Goal: Task Accomplishment & Management: Complete application form

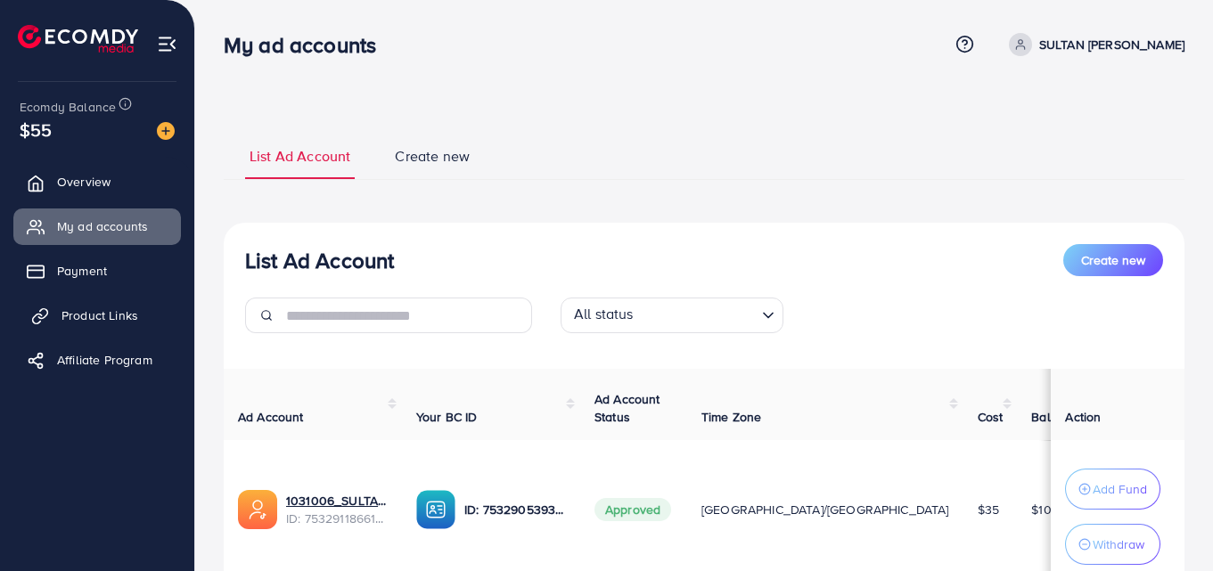
click at [88, 320] on span "Product Links" at bounding box center [99, 316] width 77 height 18
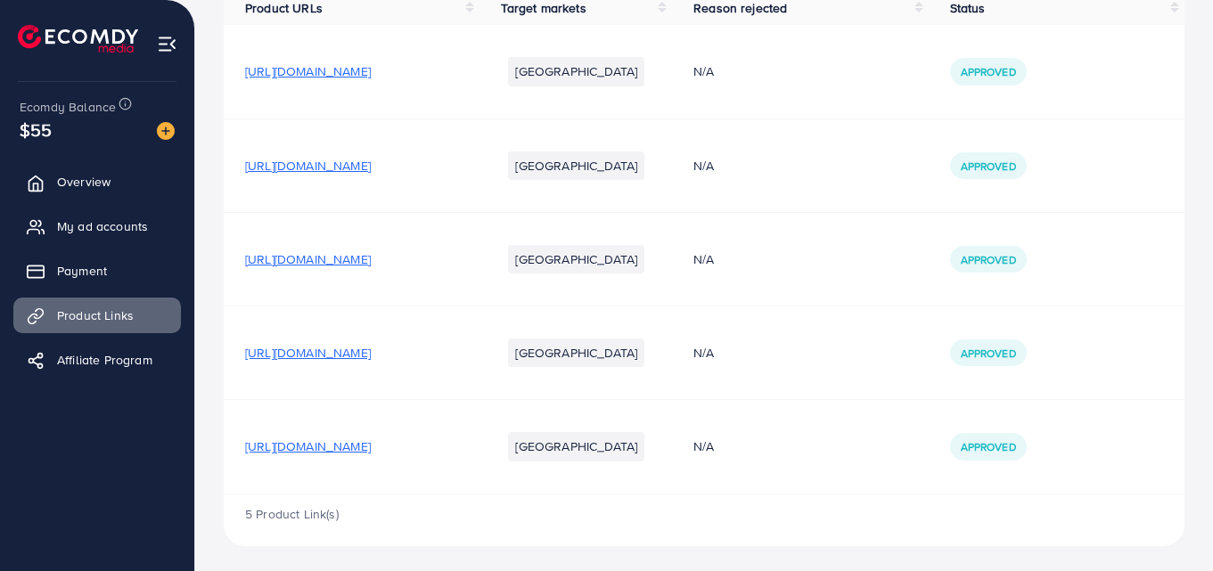
scroll to position [205, 0]
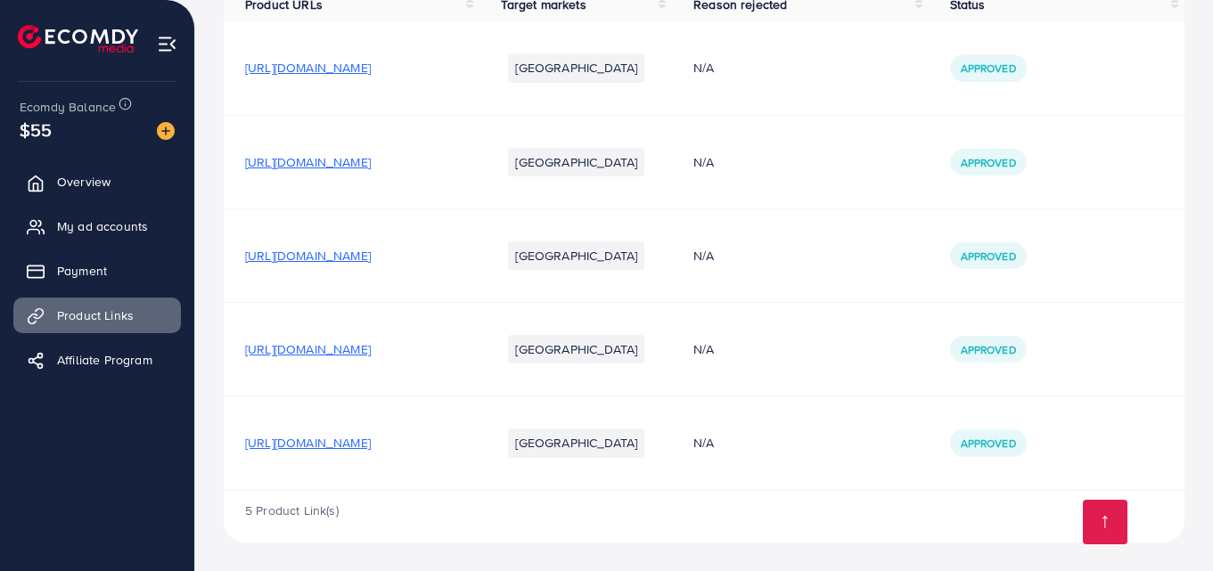
click at [371, 442] on span "[URL][DOMAIN_NAME]" at bounding box center [308, 443] width 126 height 18
drag, startPoint x: 244, startPoint y: 441, endPoint x: 599, endPoint y: 444, distance: 354.6
click at [479, 444] on td "[URL][DOMAIN_NAME]" at bounding box center [352, 444] width 256 height 94
copy span "[URL][DOMAIN_NAME]"
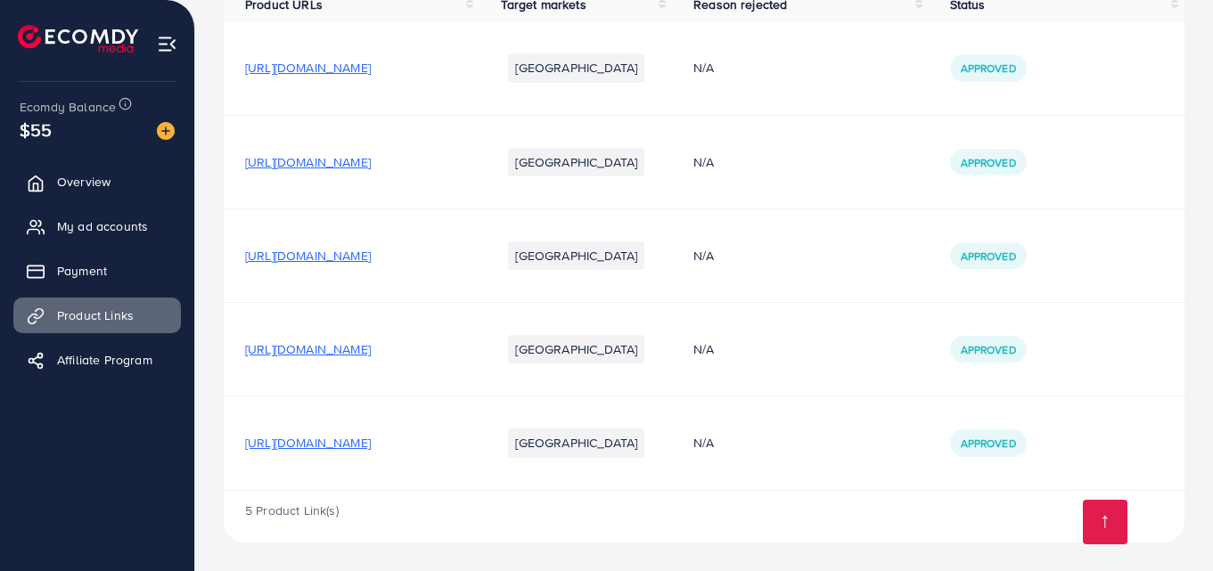
click at [644, 438] on li "[GEOGRAPHIC_DATA]" at bounding box center [576, 443] width 136 height 29
drag, startPoint x: 234, startPoint y: 436, endPoint x: 581, endPoint y: 443, distance: 346.7
click at [479, 443] on td "[URL][DOMAIN_NAME]" at bounding box center [352, 444] width 256 height 94
copy span "[URL][DOMAIN_NAME]"
click at [1016, 445] on span "Approved" at bounding box center [988, 443] width 55 height 15
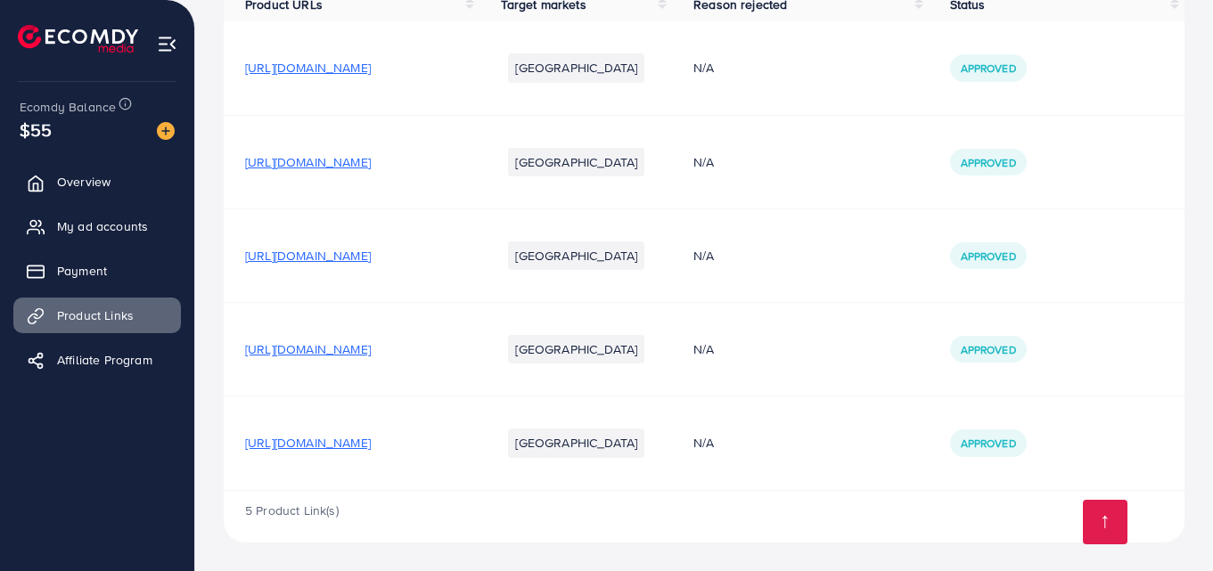
drag, startPoint x: 240, startPoint y: 437, endPoint x: 579, endPoint y: 445, distance: 339.6
click at [479, 445] on td "[URL][DOMAIN_NAME]" at bounding box center [352, 444] width 256 height 94
drag, startPoint x: 548, startPoint y: 445, endPoint x: 538, endPoint y: 424, distance: 22.7
click at [523, 540] on div "5 Product Link(s)" at bounding box center [704, 517] width 961 height 52
click at [371, 447] on span "[URL][DOMAIN_NAME]" at bounding box center [308, 443] width 126 height 18
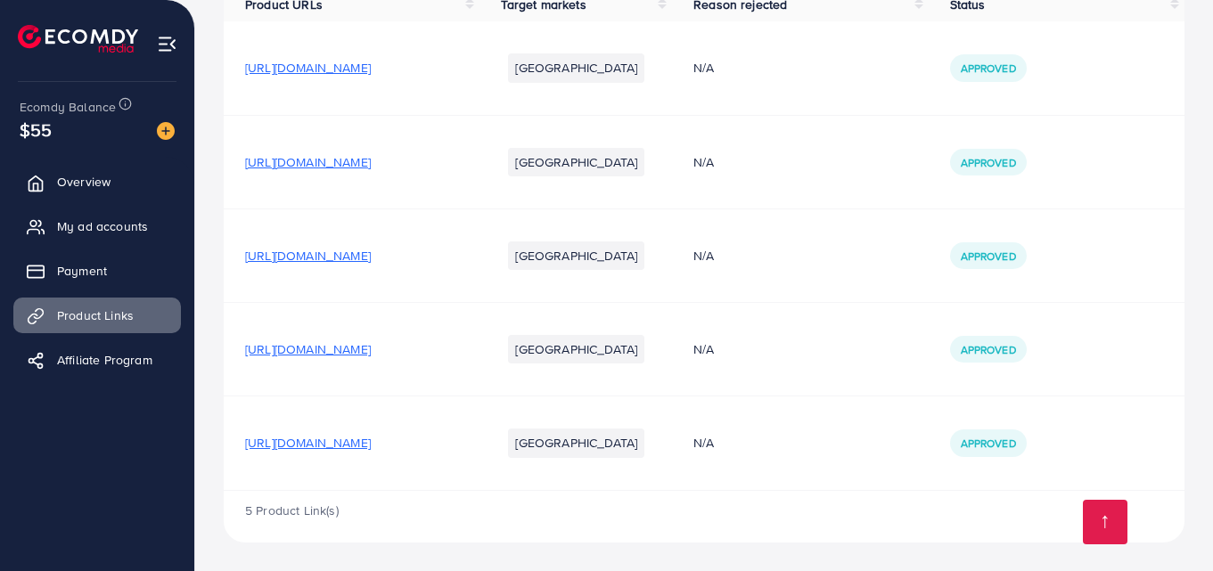
click at [544, 538] on div "5 Product Link(s)" at bounding box center [704, 517] width 961 height 52
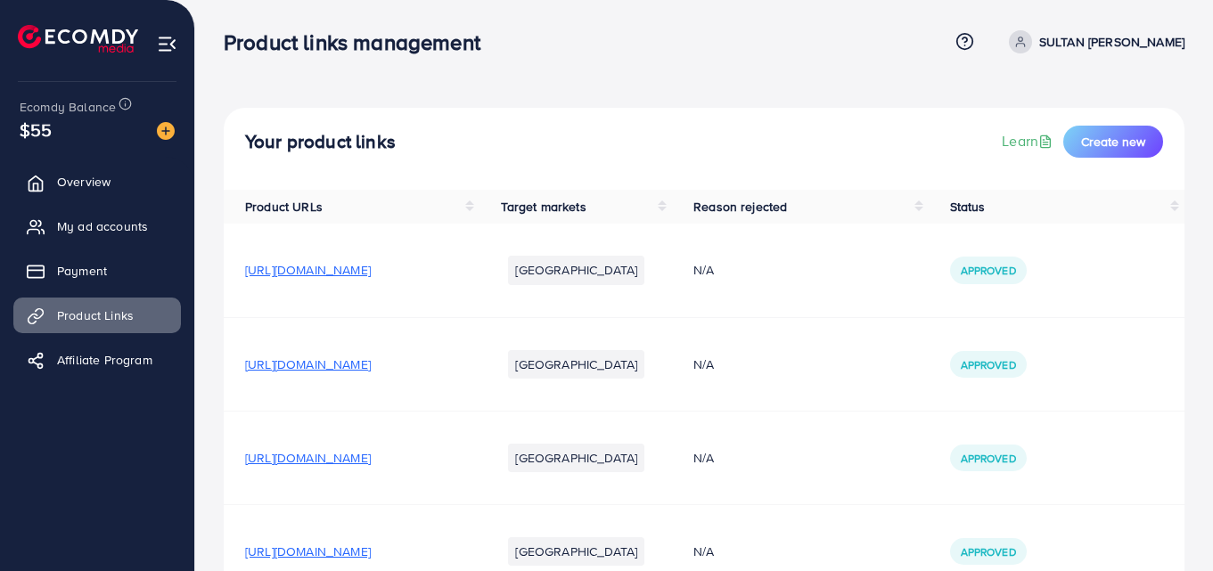
scroll to position [0, 0]
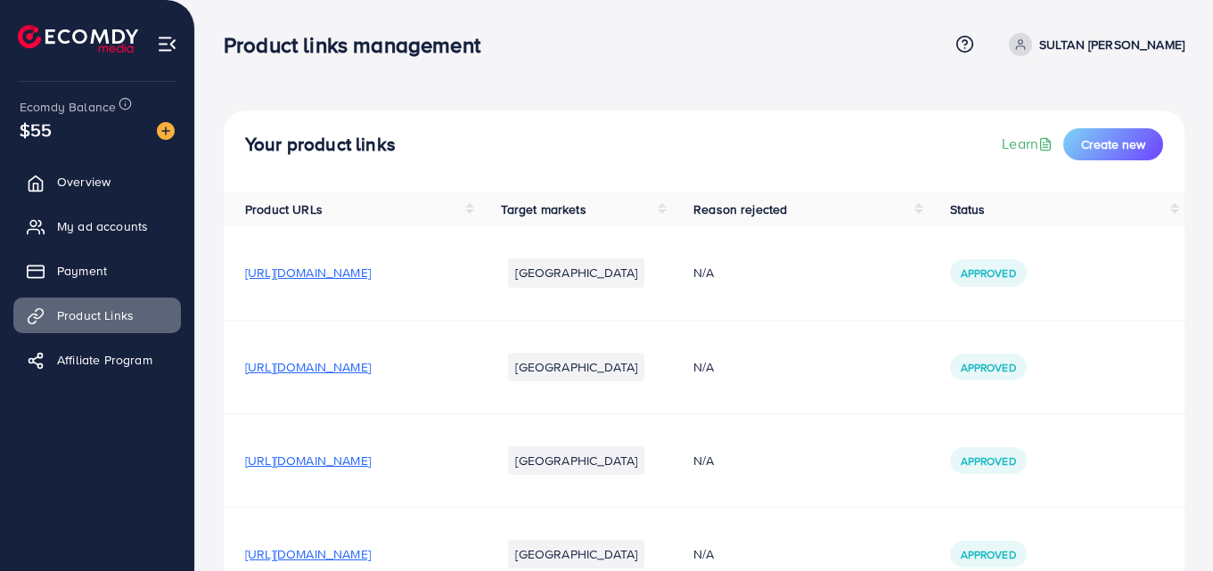
click at [585, 213] on span "Target markets" at bounding box center [543, 209] width 85 height 18
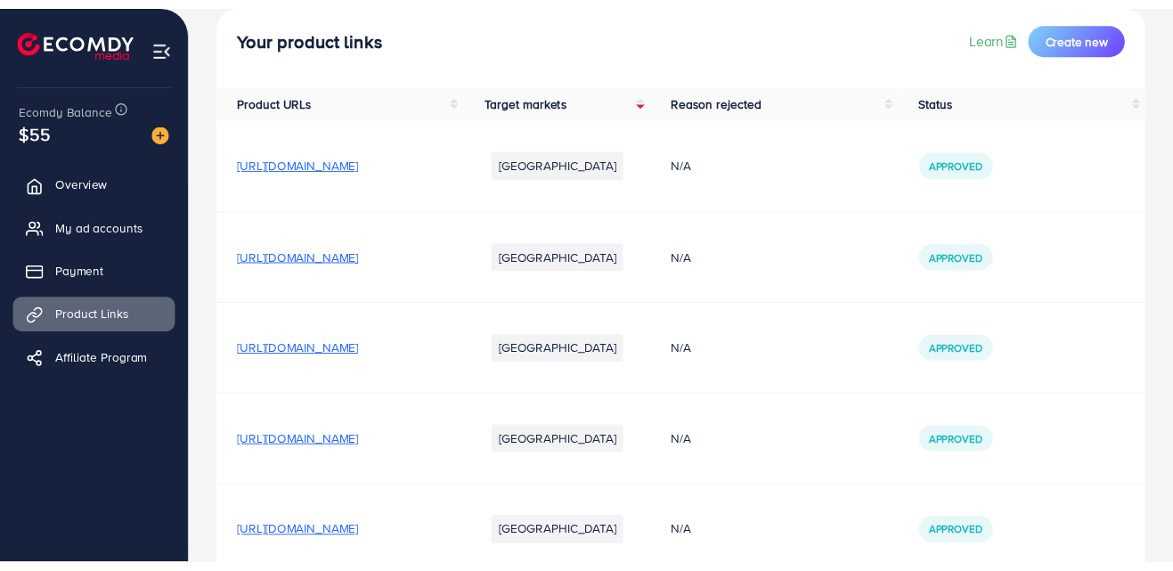
scroll to position [205, 0]
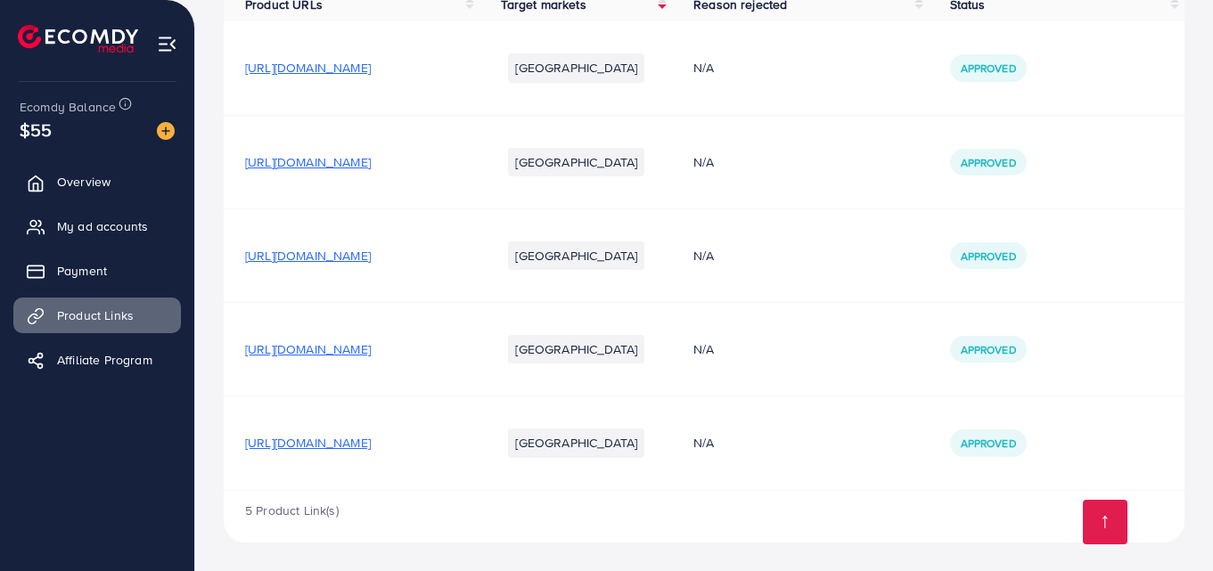
drag, startPoint x: 242, startPoint y: 442, endPoint x: 587, endPoint y: 450, distance: 344.9
click at [479, 450] on td "[URL][DOMAIN_NAME]" at bounding box center [352, 444] width 256 height 94
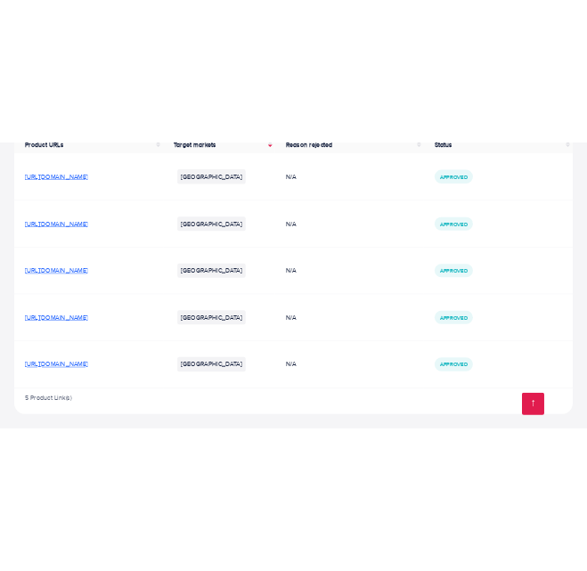
scroll to position [250, 0]
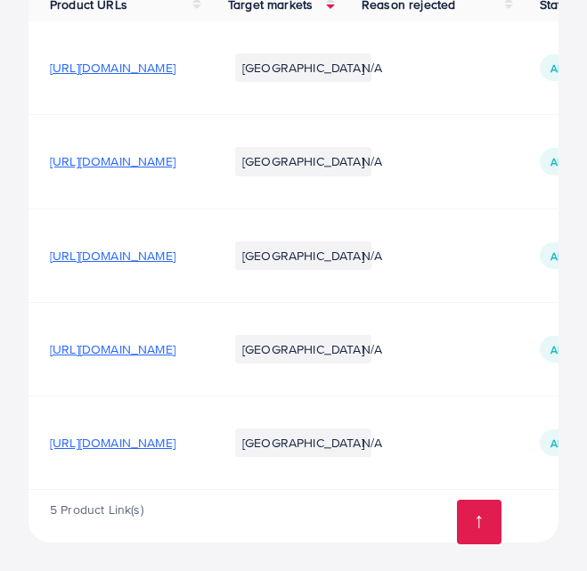
copy span "[URL][DOMAIN_NAME]"
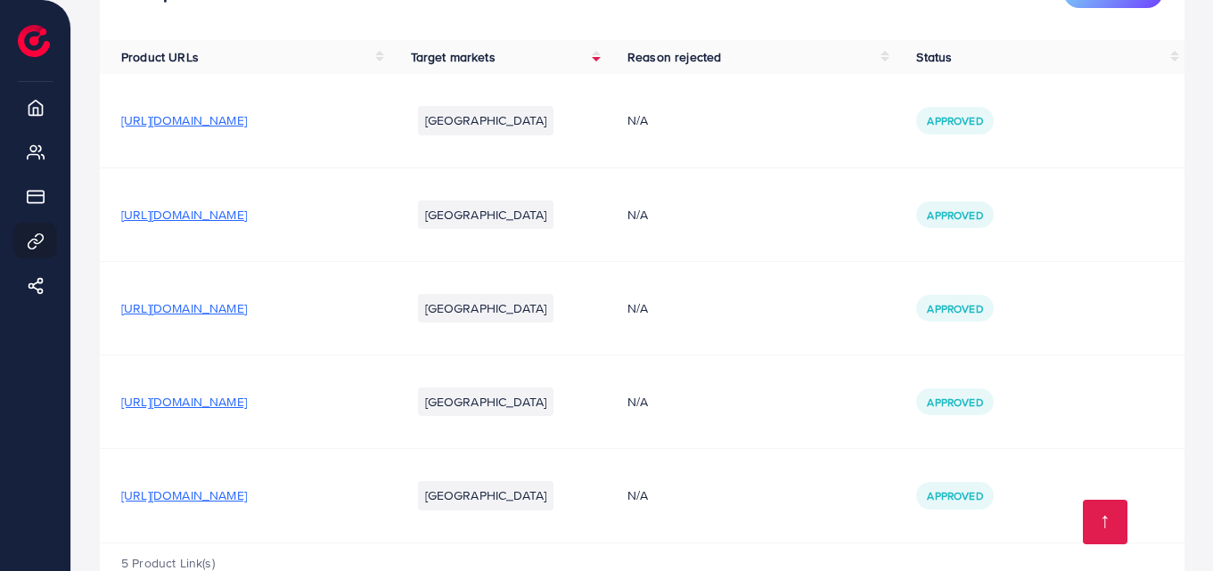
scroll to position [0, 0]
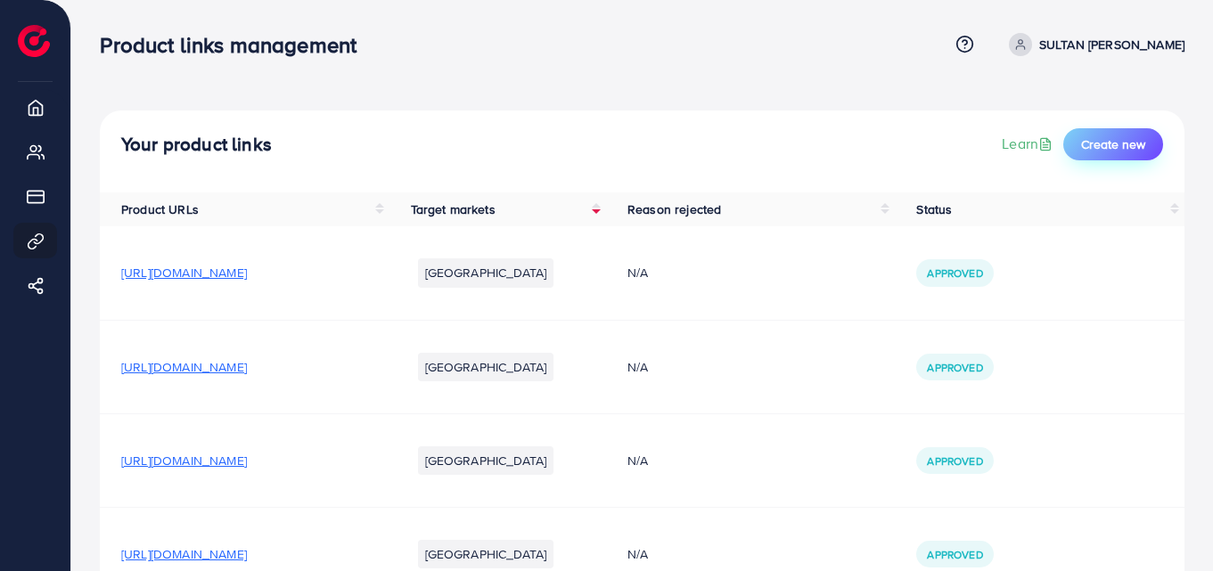
click at [1124, 147] on span "Create new" at bounding box center [1113, 144] width 64 height 18
click at [1142, 131] on button "Create new" at bounding box center [1113, 144] width 100 height 32
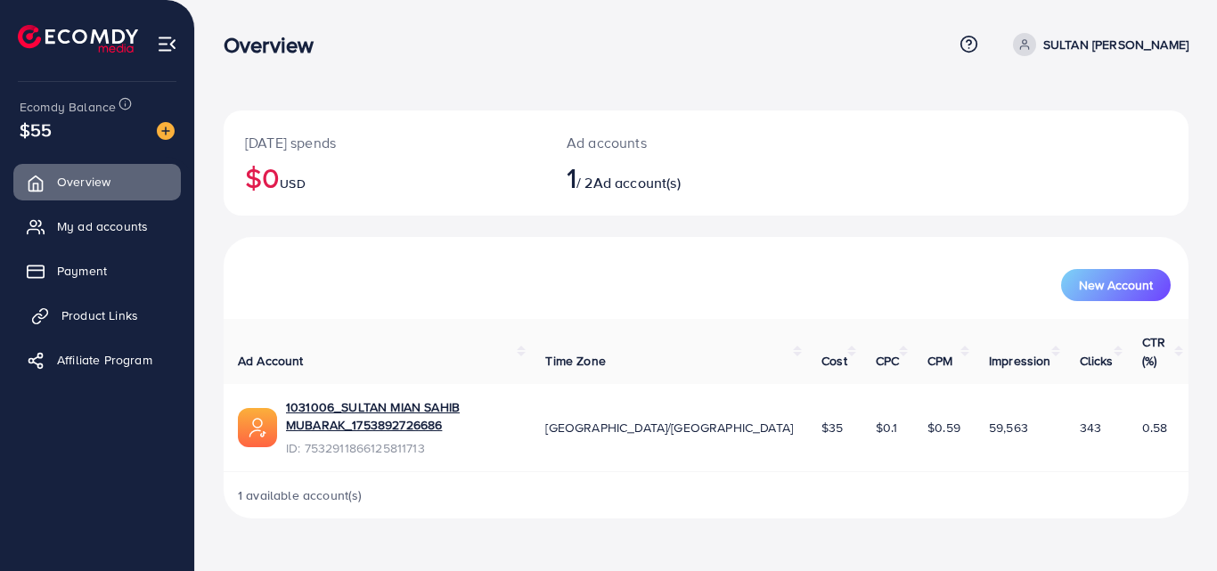
click at [109, 312] on span "Product Links" at bounding box center [99, 316] width 77 height 18
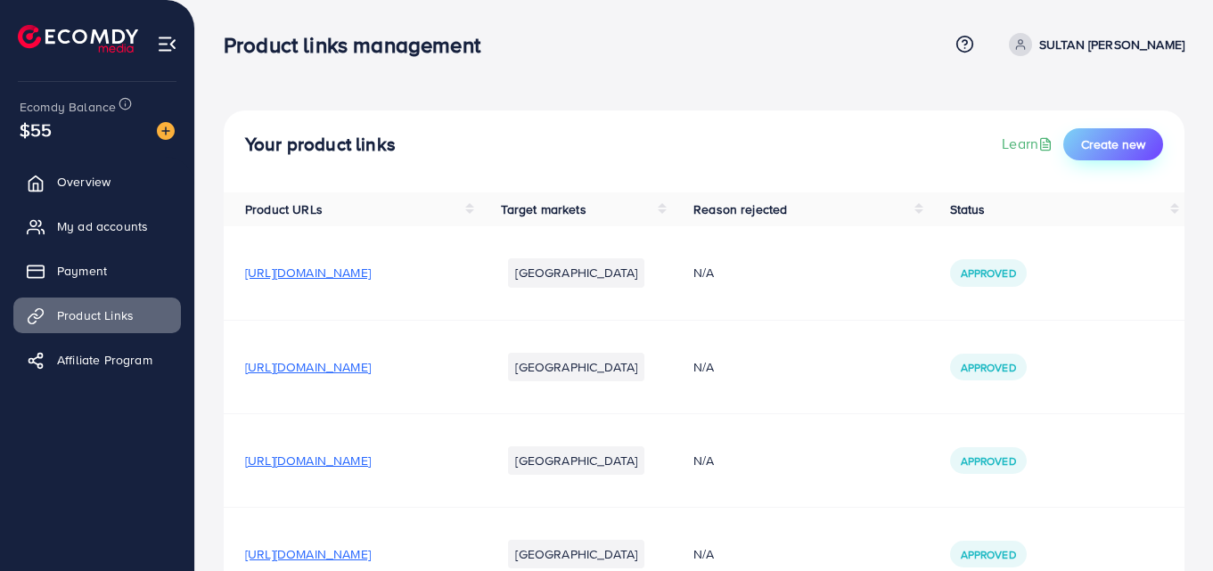
click at [1111, 135] on button "Create new" at bounding box center [1113, 144] width 100 height 32
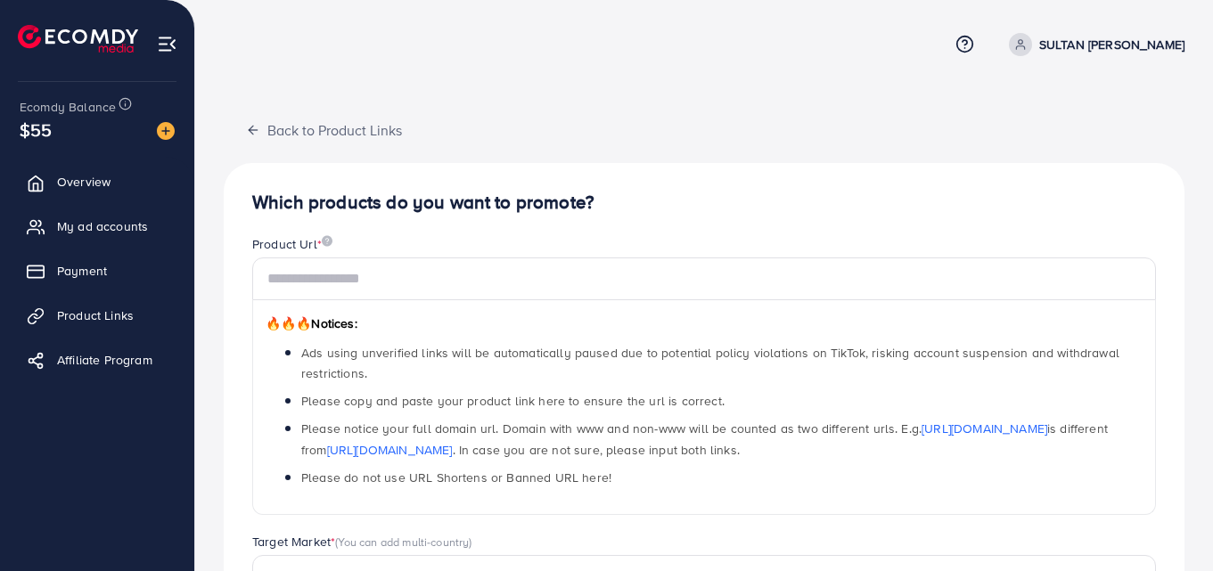
click at [596, 249] on div "Product Url *" at bounding box center [704, 246] width 904 height 22
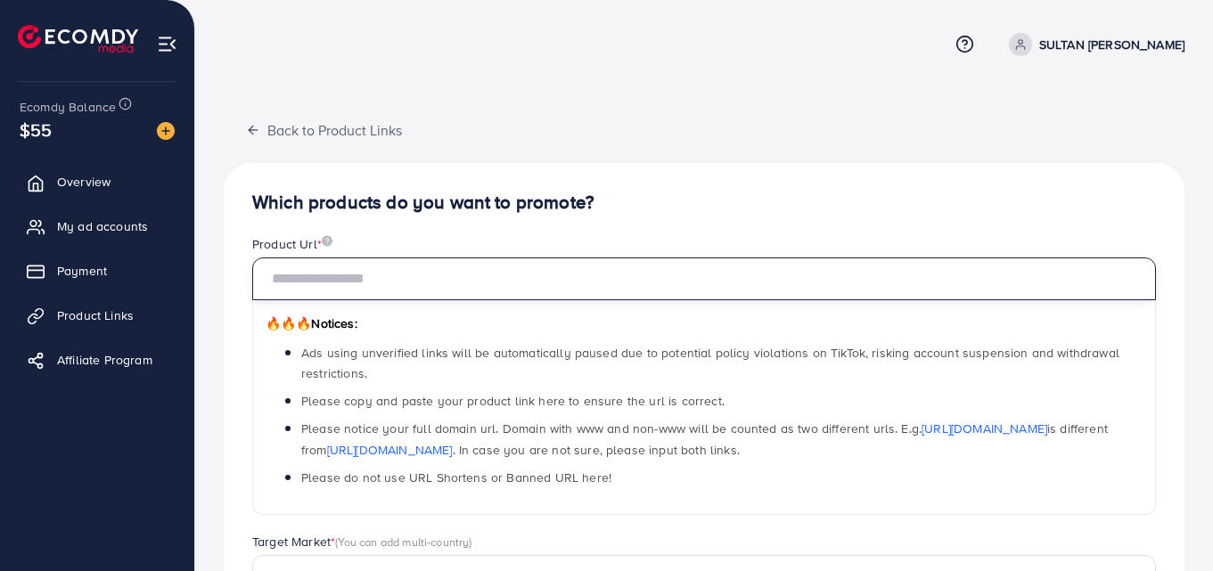
click at [529, 259] on input "text" at bounding box center [704, 279] width 904 height 43
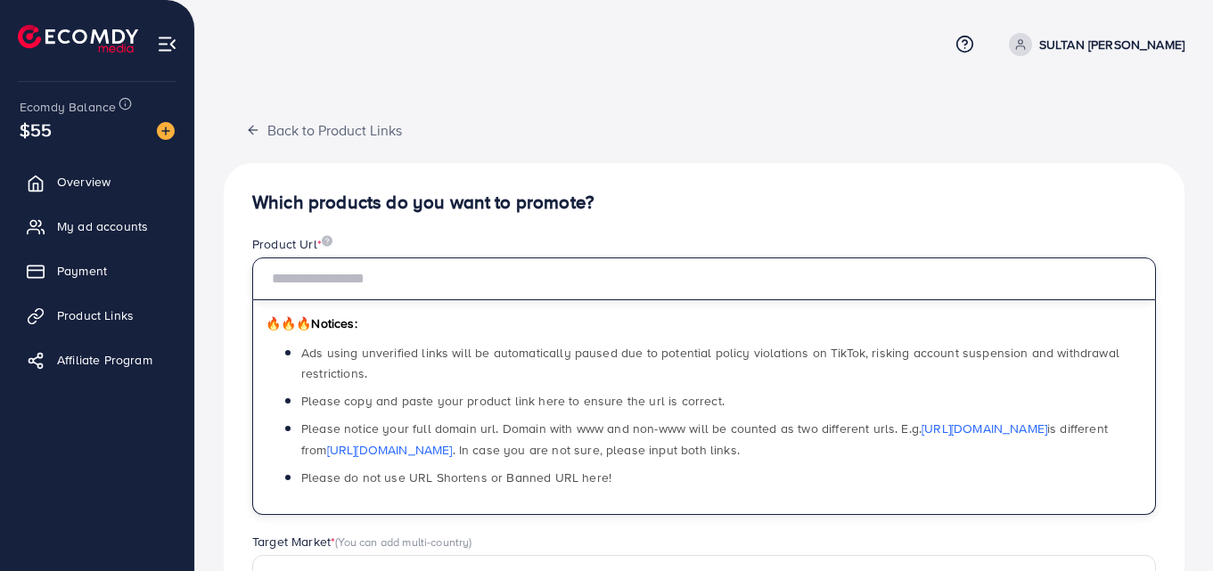
paste input "******"
type input "*"
paste input "******"
type input "*"
paste input "******"
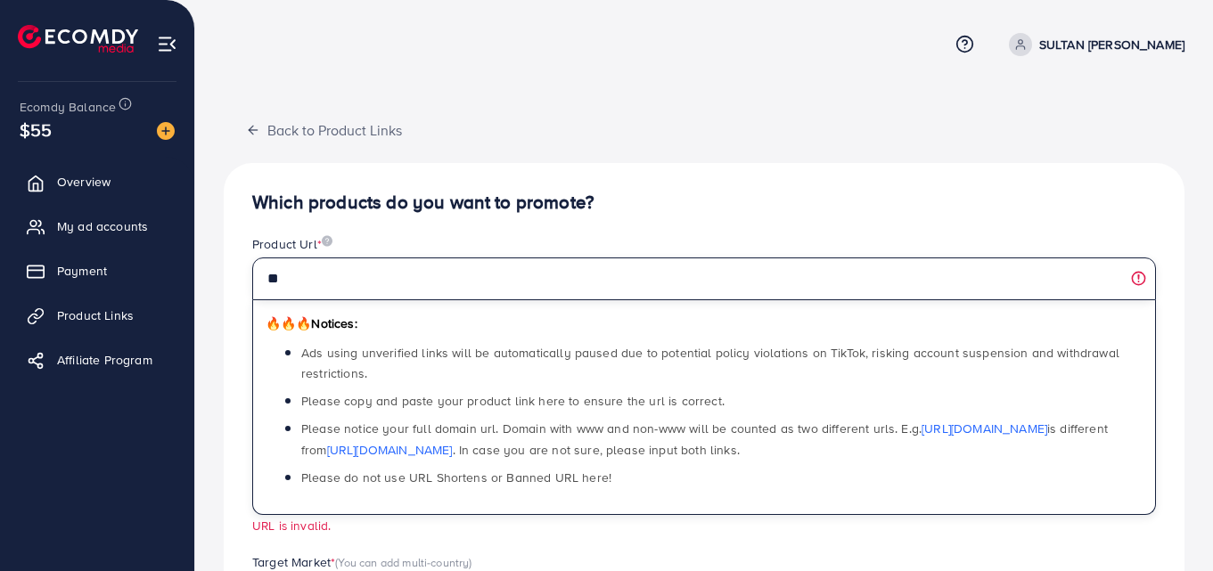
type input "*"
paste input "**********"
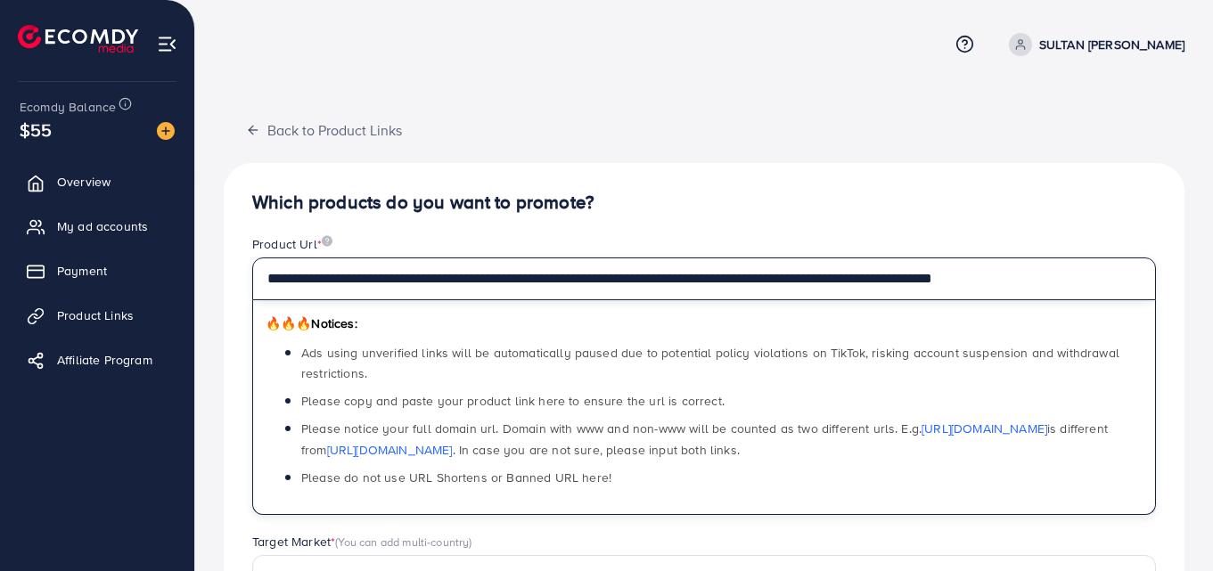
type input "**********"
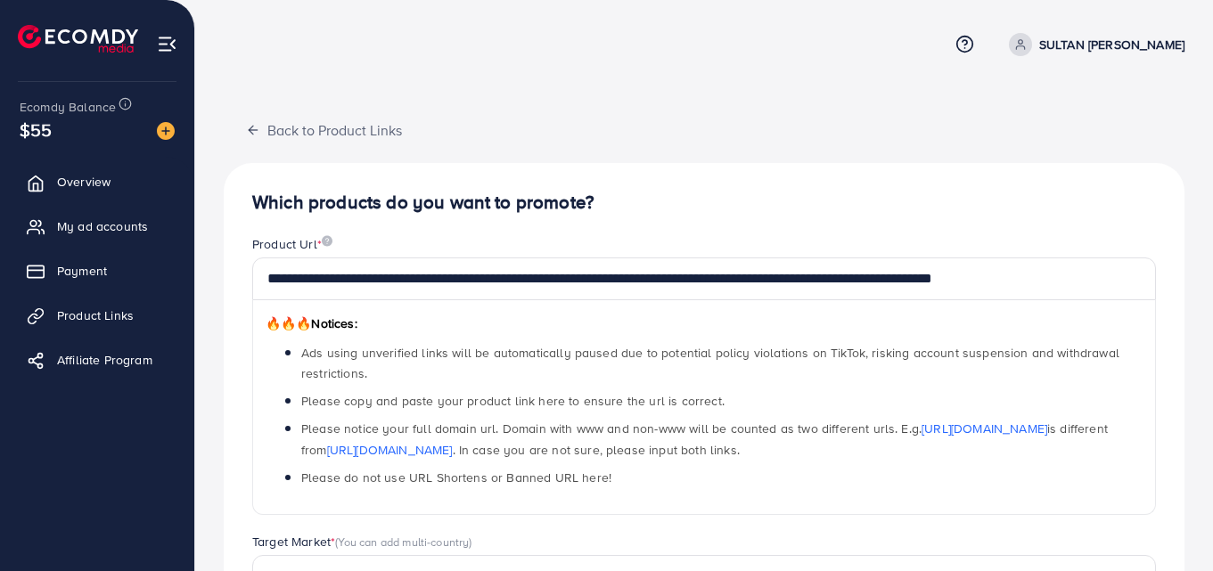
click at [779, 191] on div "**********" at bounding box center [704, 460] width 961 height 595
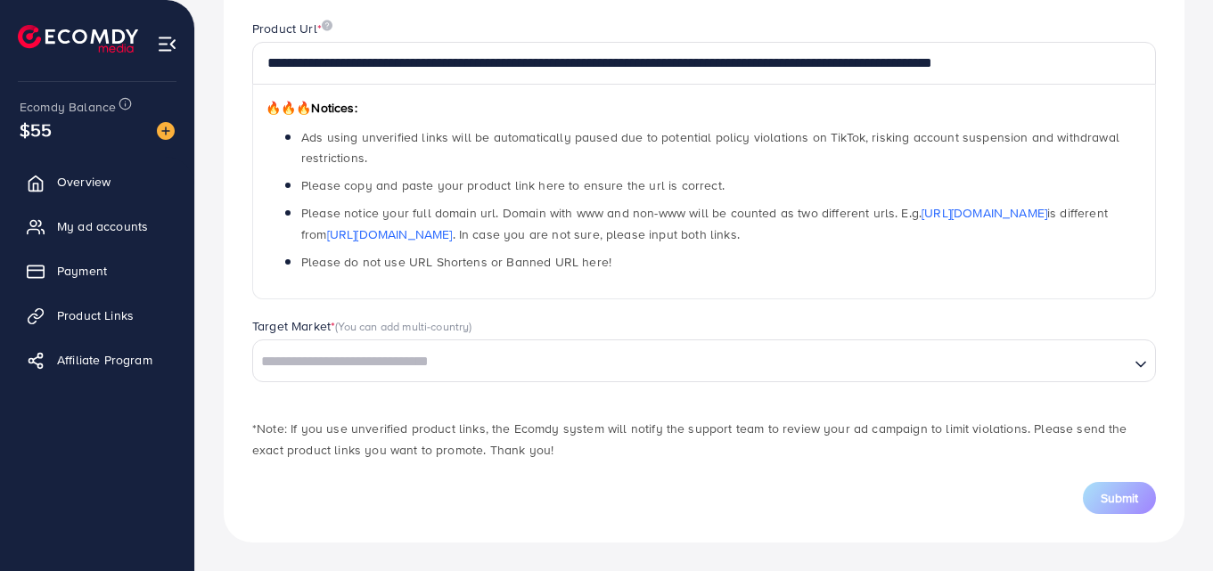
click at [509, 375] on input "Search for option" at bounding box center [691, 362] width 872 height 28
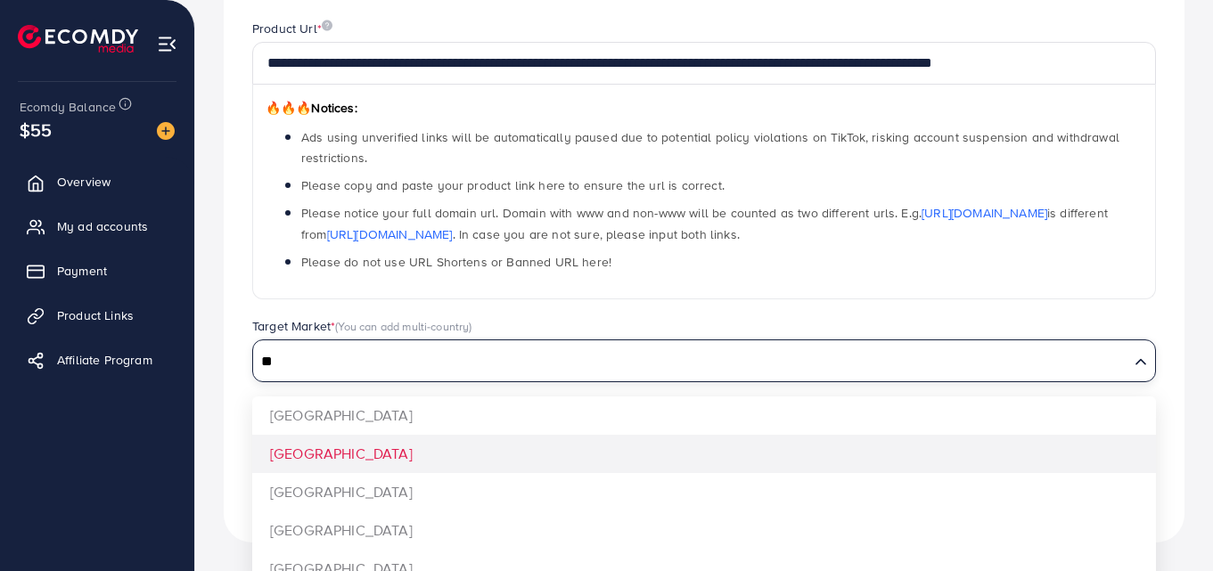
type input "**"
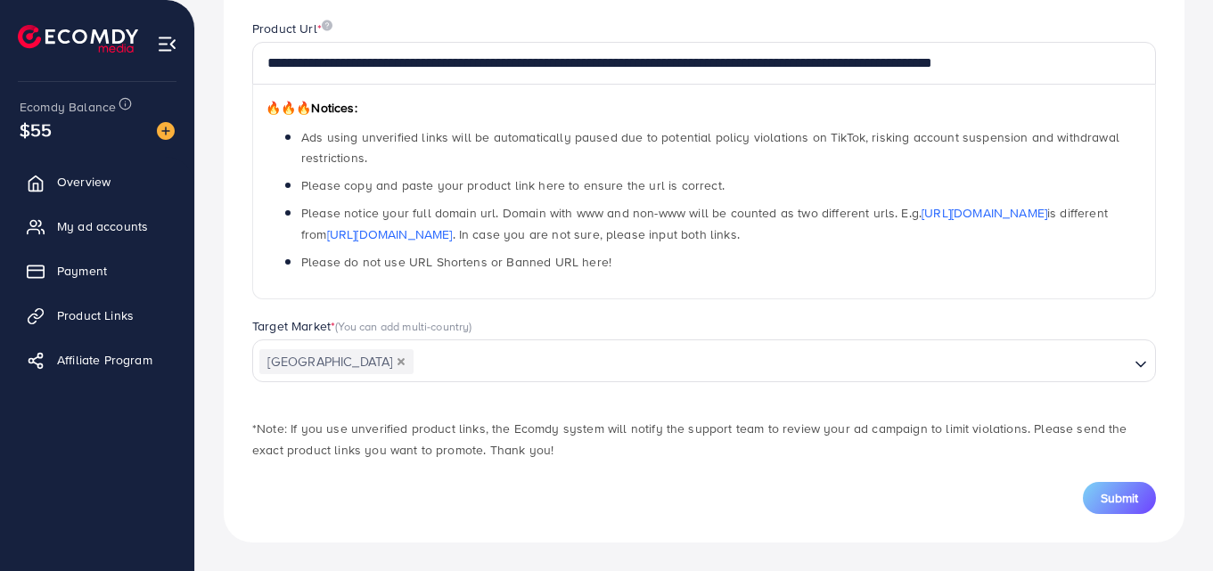
click at [290, 462] on div "**********" at bounding box center [704, 244] width 961 height 595
click at [1124, 494] on span "Submit" at bounding box center [1118, 498] width 37 height 18
click at [1108, 491] on span "Submit" at bounding box center [1118, 498] width 37 height 18
